Goal: Information Seeking & Learning: Learn about a topic

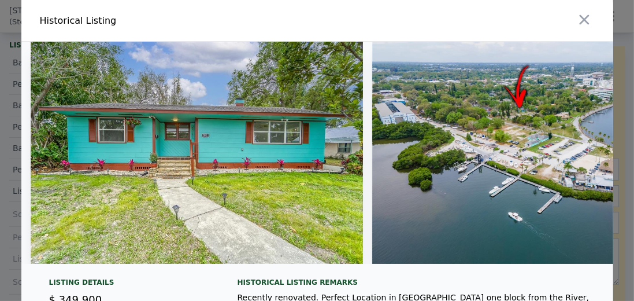
drag, startPoint x: 62, startPoint y: 267, endPoint x: 68, endPoint y: 265, distance: 6.0
click at [71, 266] on div at bounding box center [317, 157] width 592 height 231
click at [579, 23] on icon "button" at bounding box center [584, 20] width 10 height 10
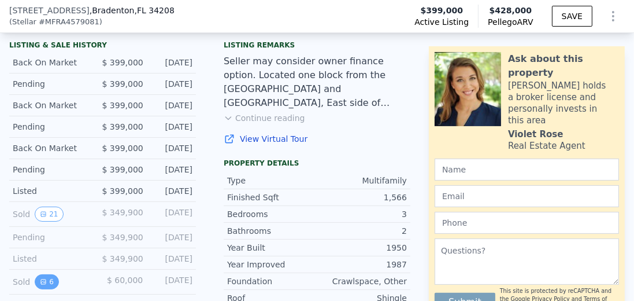
click at [47, 284] on button "6" at bounding box center [47, 281] width 24 height 15
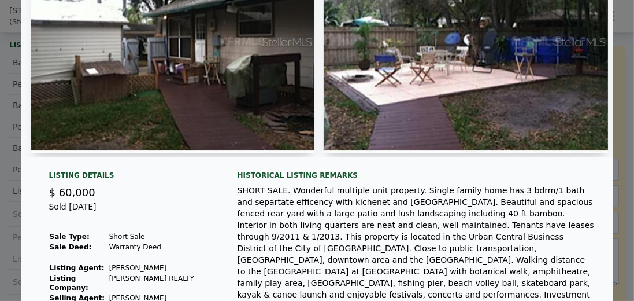
scroll to position [132, 0]
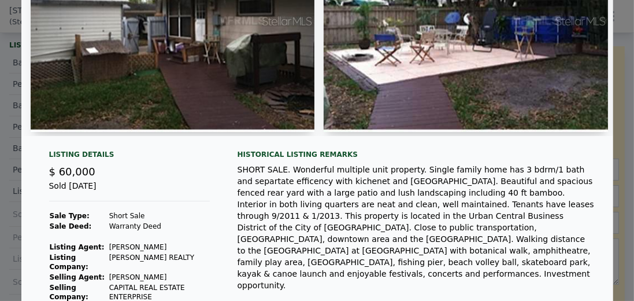
click at [358, 172] on div "SHORT SALE. Wonderful multiple unit property. Single family home has 3 bdrm/1 b…" at bounding box center [416, 227] width 357 height 127
drag, startPoint x: 313, startPoint y: 185, endPoint x: 384, endPoint y: 188, distance: 70.6
click at [384, 188] on div "SHORT SALE. Wonderful multiple unit property. Single family home has 3 bdrm/1 b…" at bounding box center [416, 227] width 357 height 127
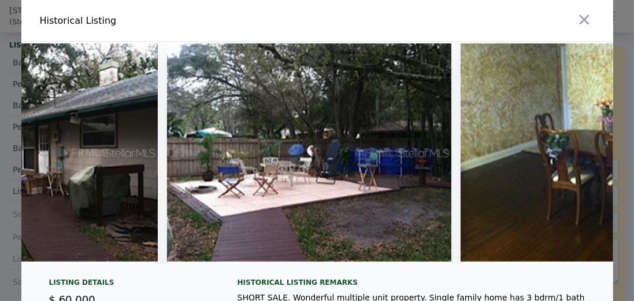
scroll to position [0, 0]
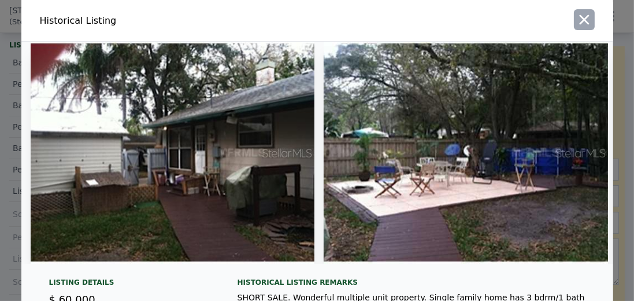
click at [585, 17] on icon "button" at bounding box center [584, 20] width 16 height 16
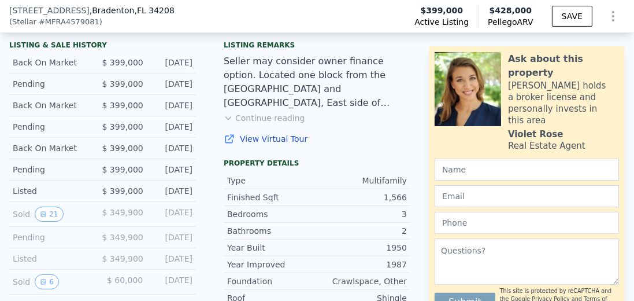
click at [242, 122] on button "Continue reading" at bounding box center [264, 118] width 81 height 12
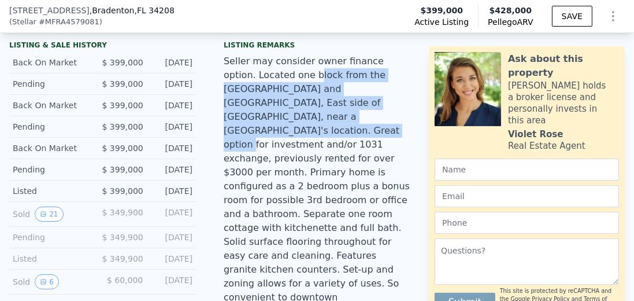
drag, startPoint x: 275, startPoint y: 83, endPoint x: 295, endPoint y: 126, distance: 47.3
click at [295, 126] on div "Seller may consider owner finance option. Located one block from the [GEOGRAPHI…" at bounding box center [317, 227] width 187 height 347
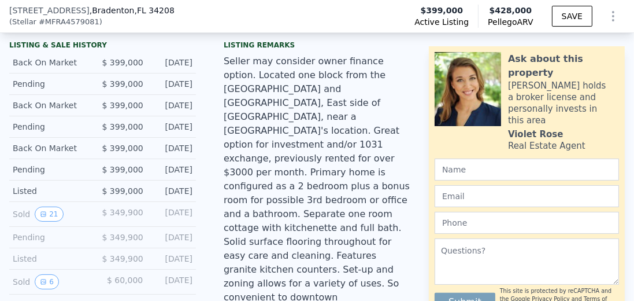
scroll to position [326, 0]
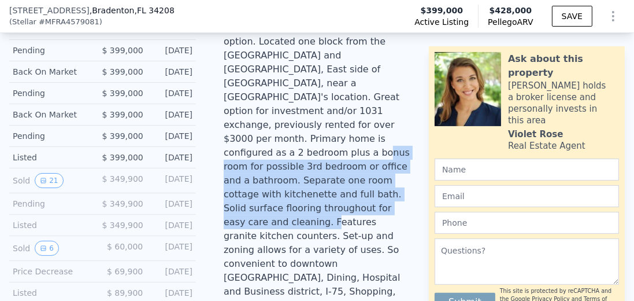
drag, startPoint x: 309, startPoint y: 129, endPoint x: 321, endPoint y: 180, distance: 51.7
click at [321, 180] on div "Seller may consider owner finance option. Located one block from the [GEOGRAPHI…" at bounding box center [317, 194] width 187 height 347
click at [318, 171] on div "Seller may consider owner finance option. Located one block from the [GEOGRAPHI…" at bounding box center [317, 194] width 187 height 347
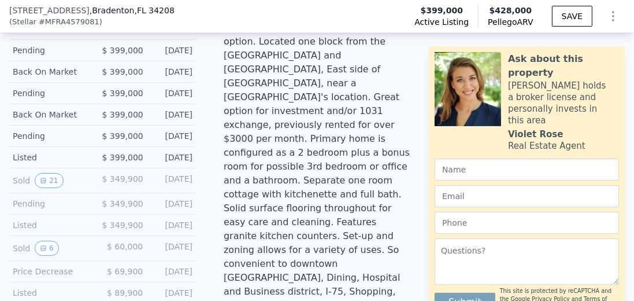
click at [313, 195] on div "Seller may consider owner finance option. Located one block from the [GEOGRAPHI…" at bounding box center [317, 194] width 187 height 347
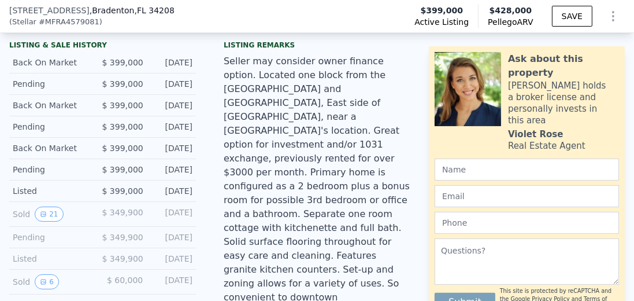
scroll to position [260, 0]
